Goal: Navigation & Orientation: Find specific page/section

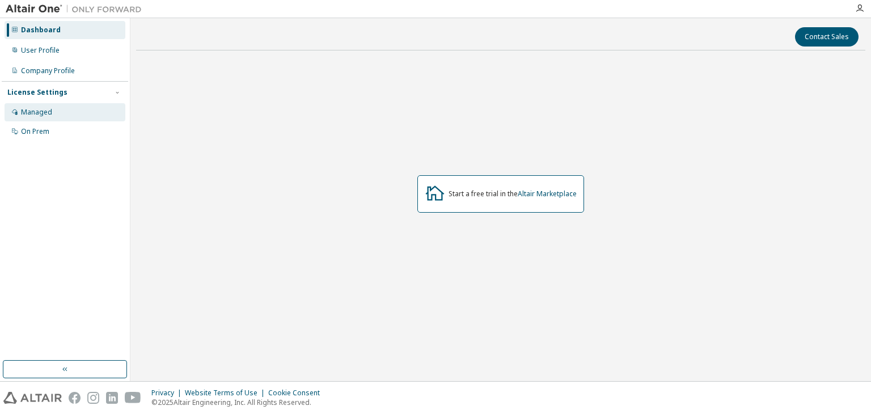
click at [22, 108] on div "Managed" at bounding box center [36, 112] width 31 height 9
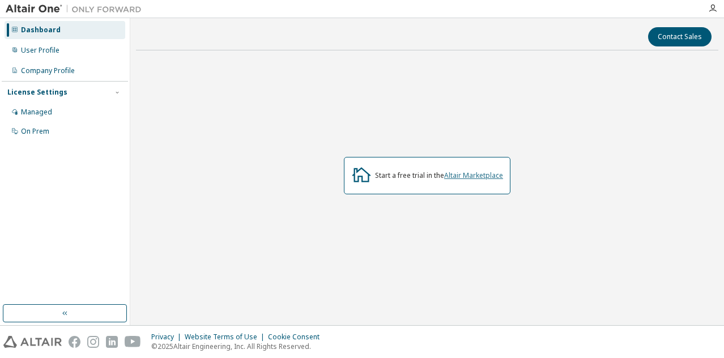
click at [468, 179] on link "Altair Marketplace" at bounding box center [473, 176] width 59 height 10
